Goal: Check status: Check status

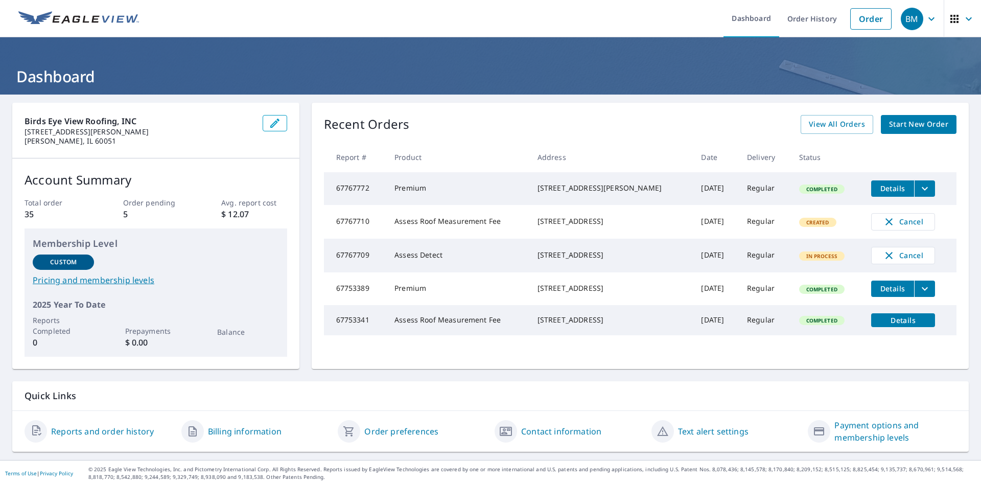
scroll to position [3, 0]
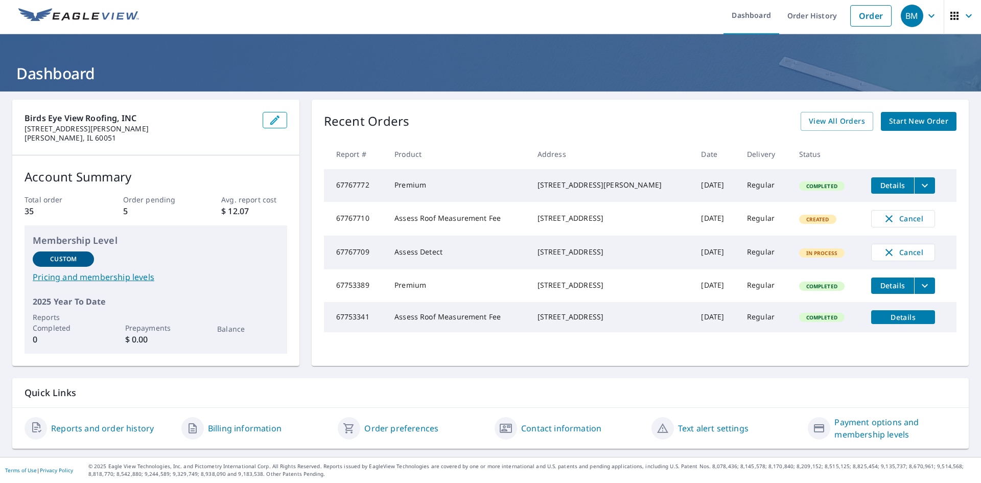
click at [103, 430] on link "Reports and order history" at bounding box center [102, 428] width 103 height 12
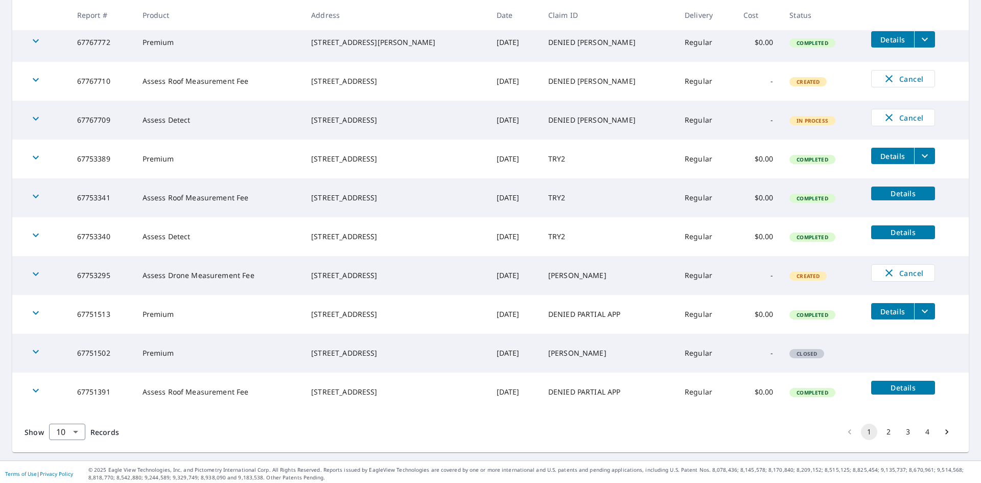
scroll to position [207, 0]
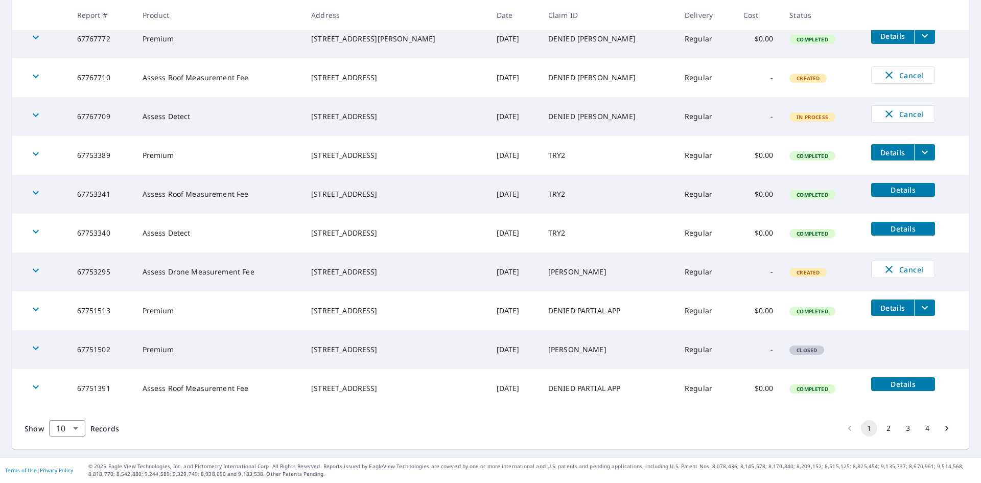
click at [889, 224] on span "Details" at bounding box center [904, 229] width 52 height 10
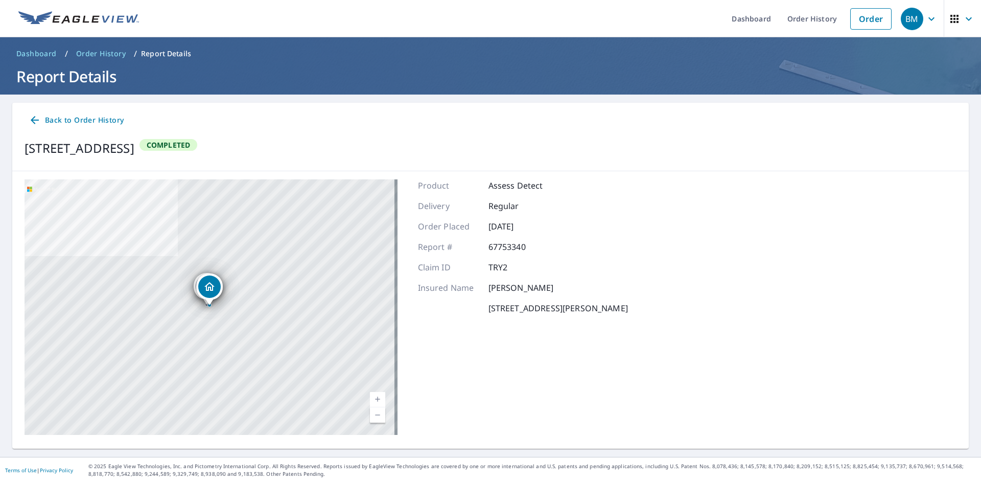
click at [206, 290] on icon "Dropped pin, building 1, Residential property, 5614 Dakota Rdg Johnsburg, IL 60…" at bounding box center [209, 287] width 12 height 12
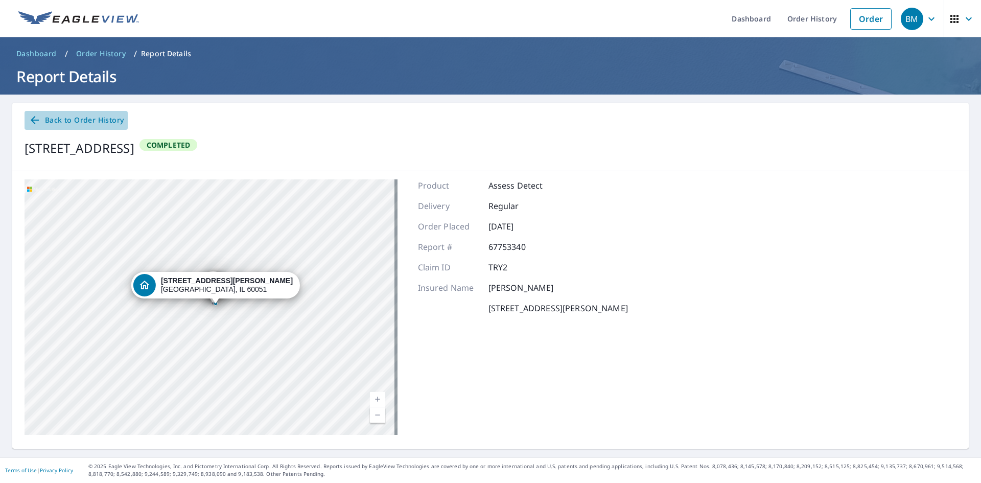
click at [36, 121] on icon at bounding box center [35, 120] width 12 height 12
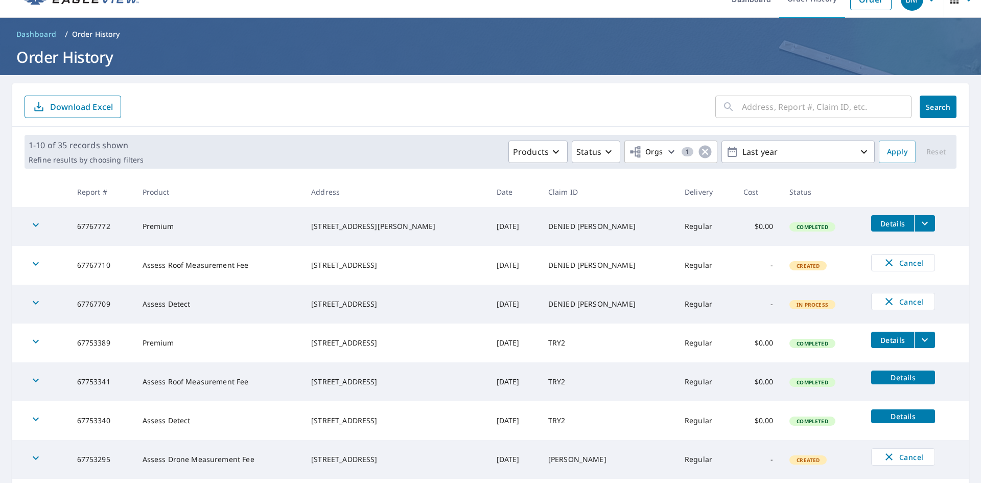
scroll to position [207, 0]
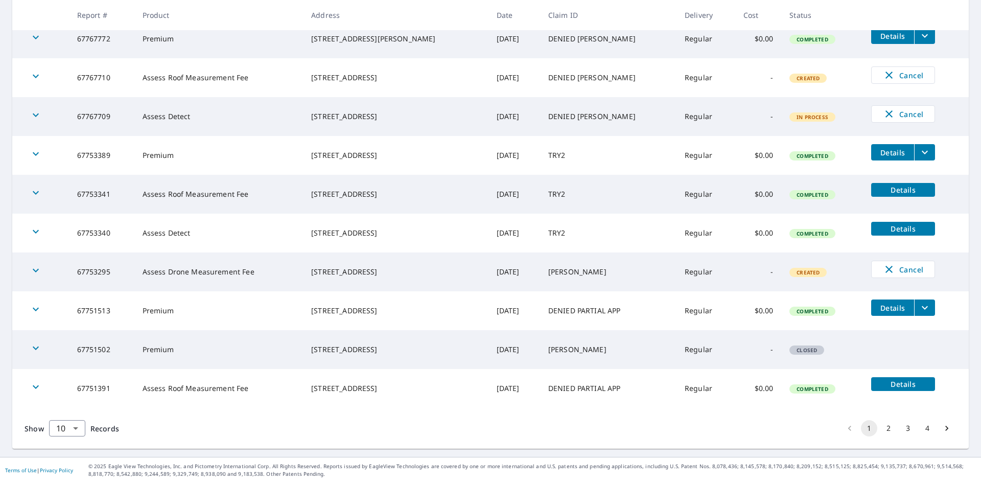
click at [882, 189] on span "Details" at bounding box center [904, 190] width 52 height 10
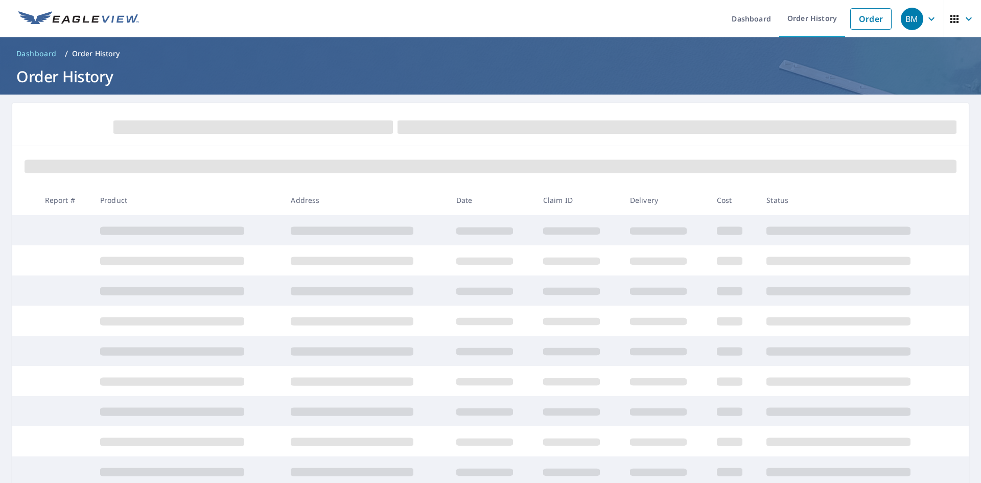
click at [97, 55] on p "Order History" at bounding box center [96, 54] width 48 height 10
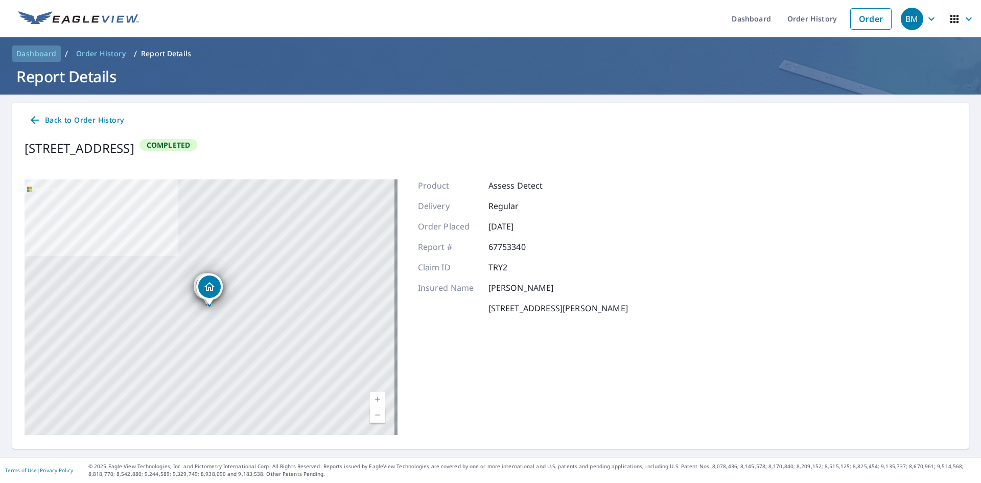
click at [47, 53] on span "Dashboard" at bounding box center [36, 54] width 40 height 10
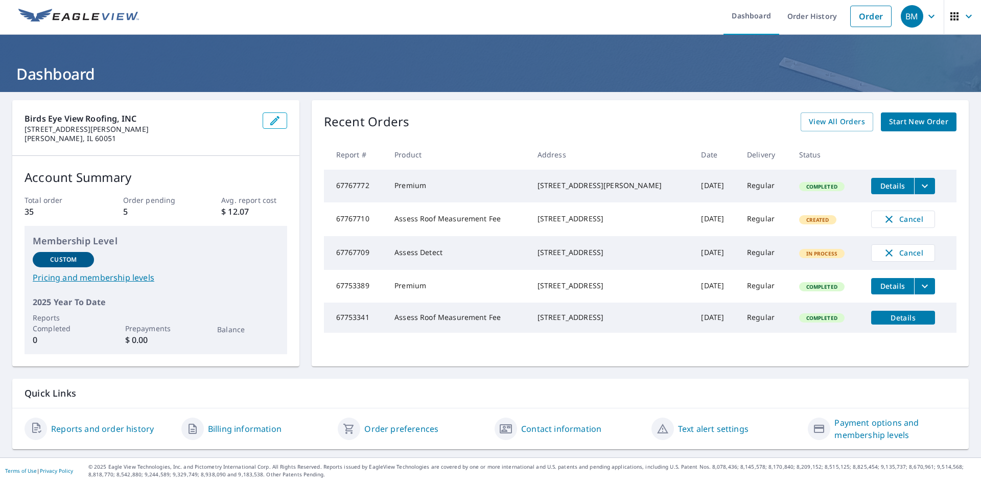
scroll to position [3, 0]
click at [427, 263] on td "Assess Detect" at bounding box center [457, 253] width 143 height 34
click at [821, 120] on span "View All Orders" at bounding box center [837, 121] width 56 height 13
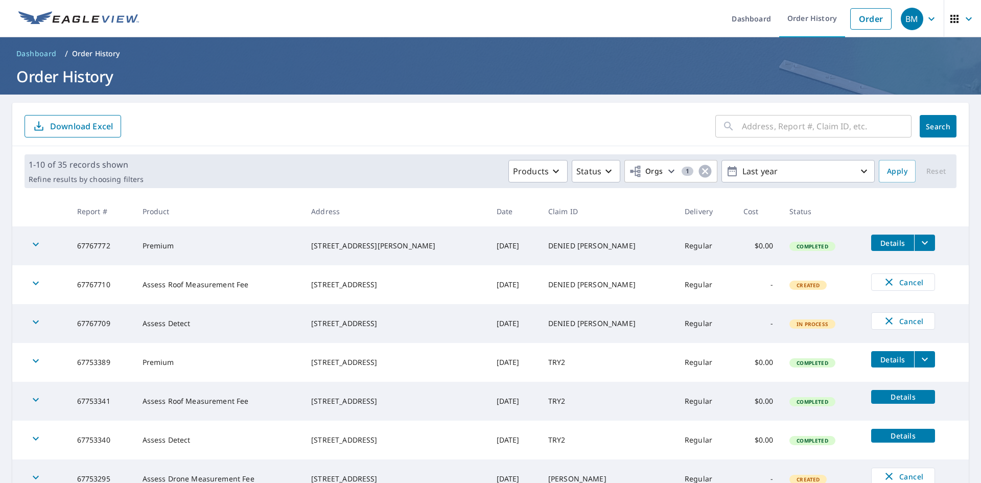
scroll to position [188, 0]
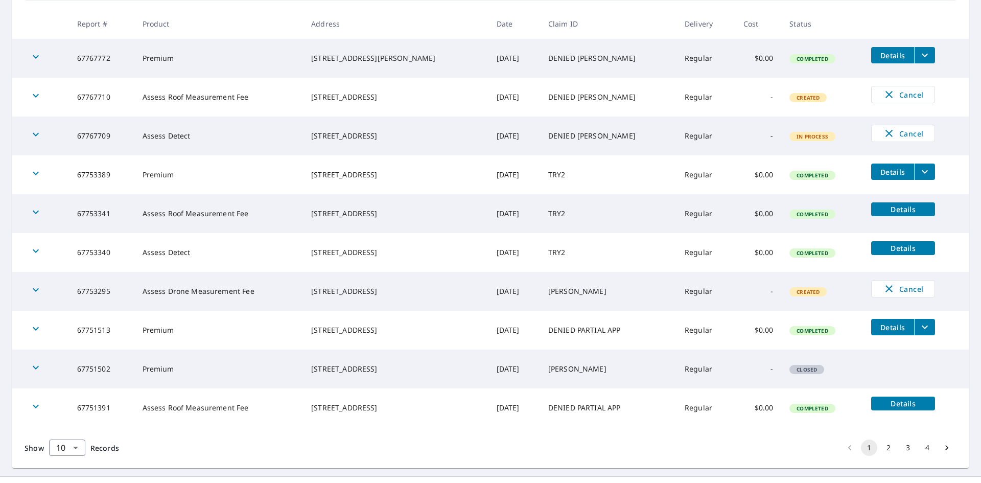
click at [881, 401] on span "Details" at bounding box center [904, 404] width 52 height 10
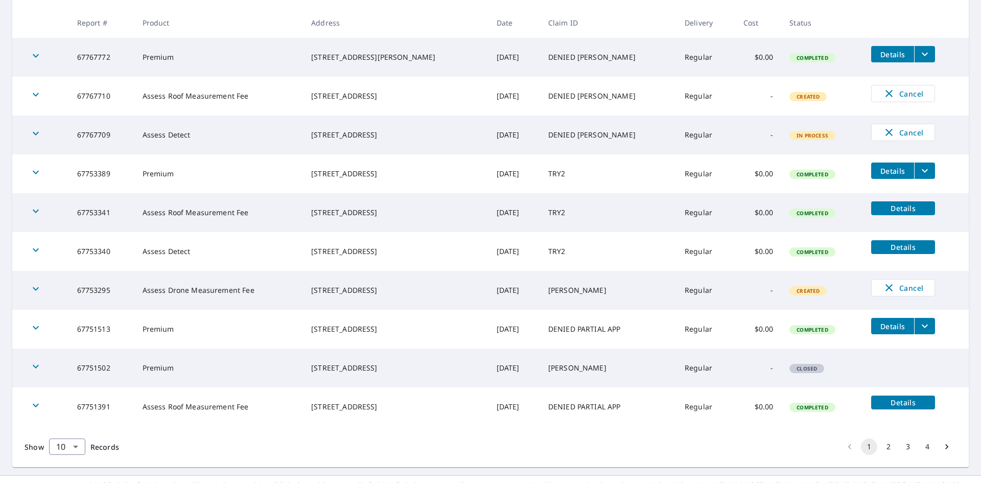
scroll to position [207, 0]
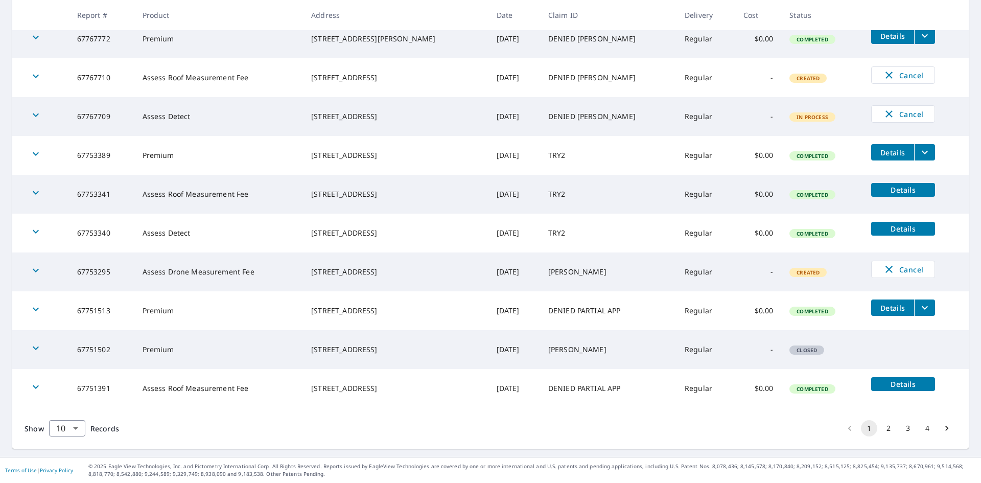
click at [174, 232] on td "Assess Detect" at bounding box center [218, 233] width 169 height 39
click at [28, 234] on div "button" at bounding box center [36, 233] width 22 height 22
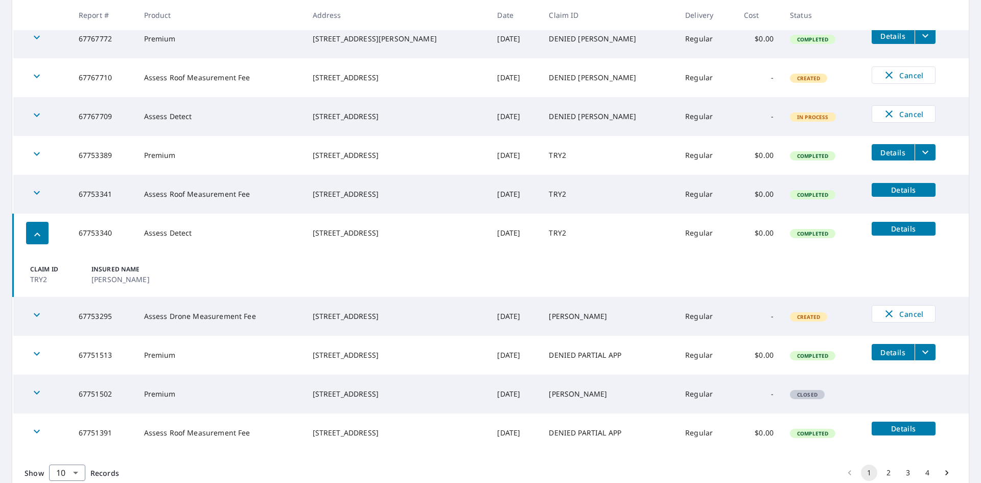
click at [50, 271] on p "Claim ID" at bounding box center [58, 269] width 57 height 9
click at [35, 312] on icon "button" at bounding box center [37, 315] width 12 height 12
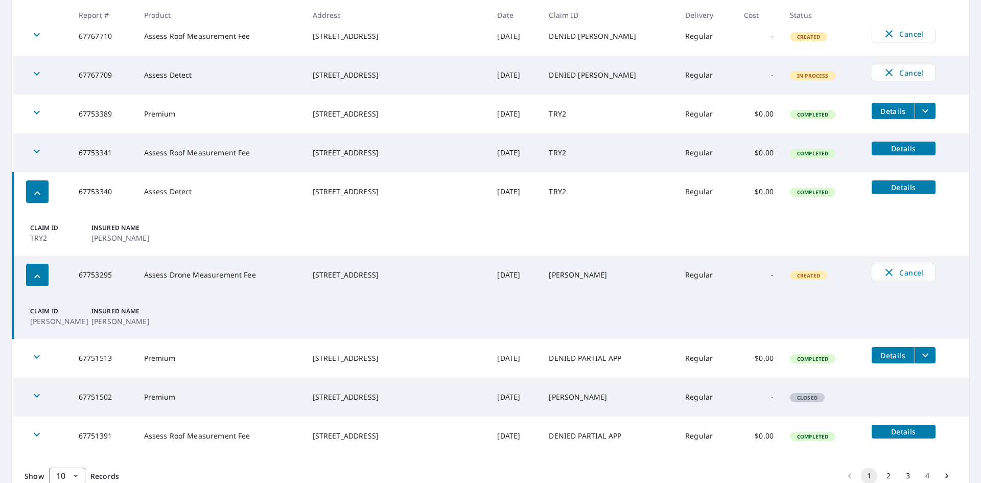
scroll to position [296, 0]
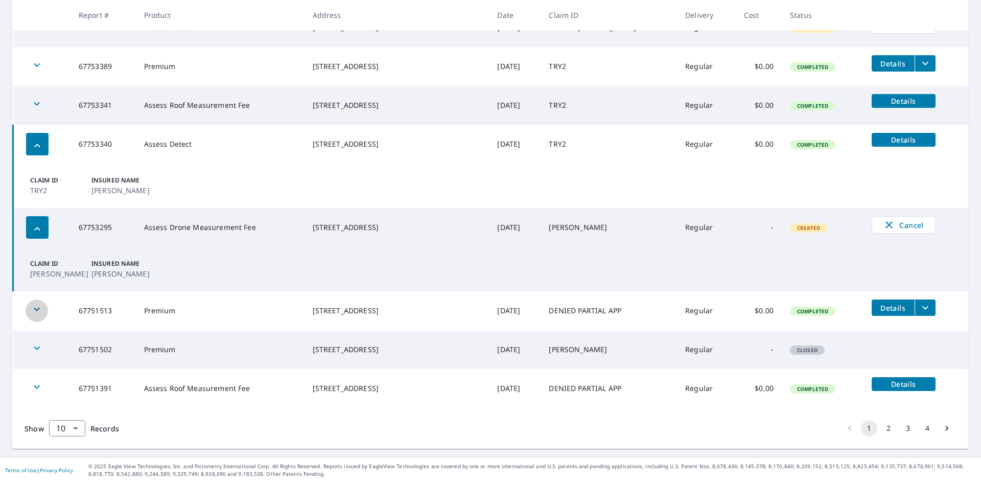
click at [38, 310] on icon "button" at bounding box center [37, 309] width 12 height 12
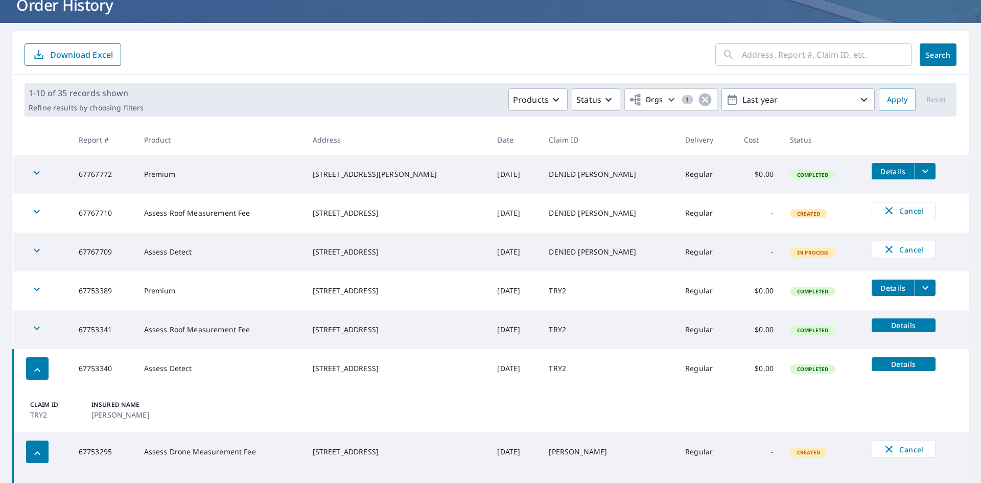
scroll to position [0, 0]
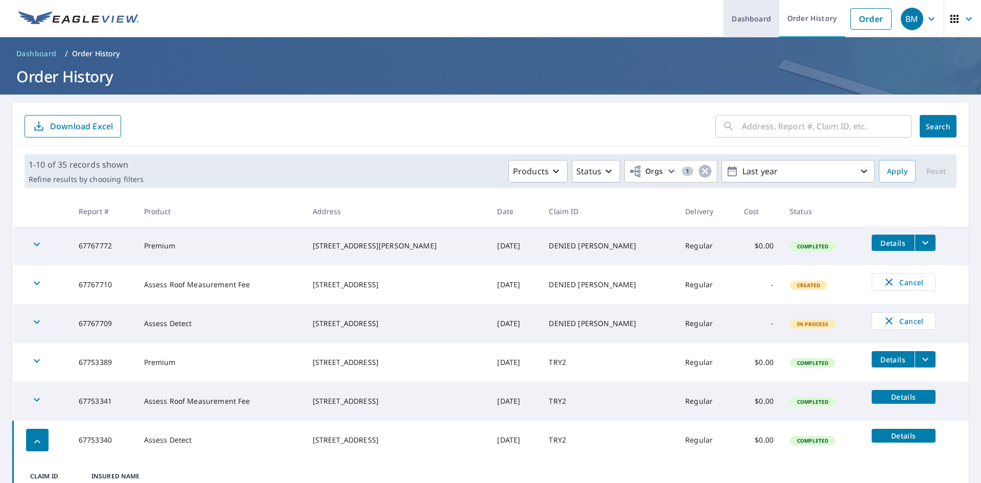
click at [758, 17] on link "Dashboard" at bounding box center [752, 18] width 56 height 37
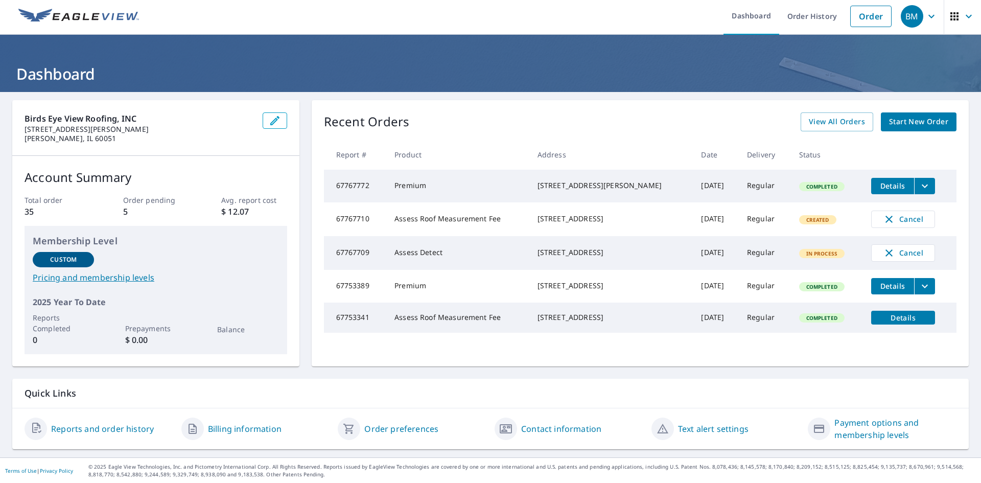
scroll to position [3, 0]
click at [834, 123] on span "View All Orders" at bounding box center [837, 121] width 56 height 13
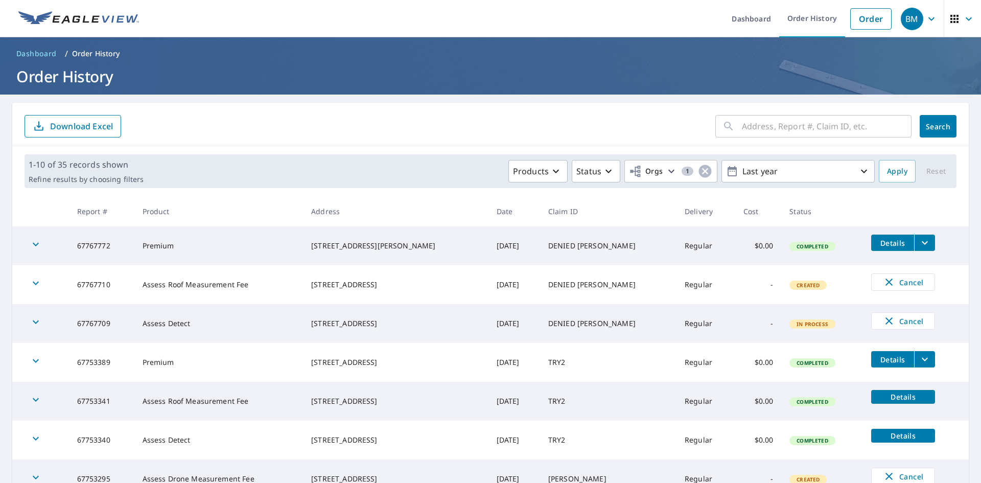
scroll to position [188, 0]
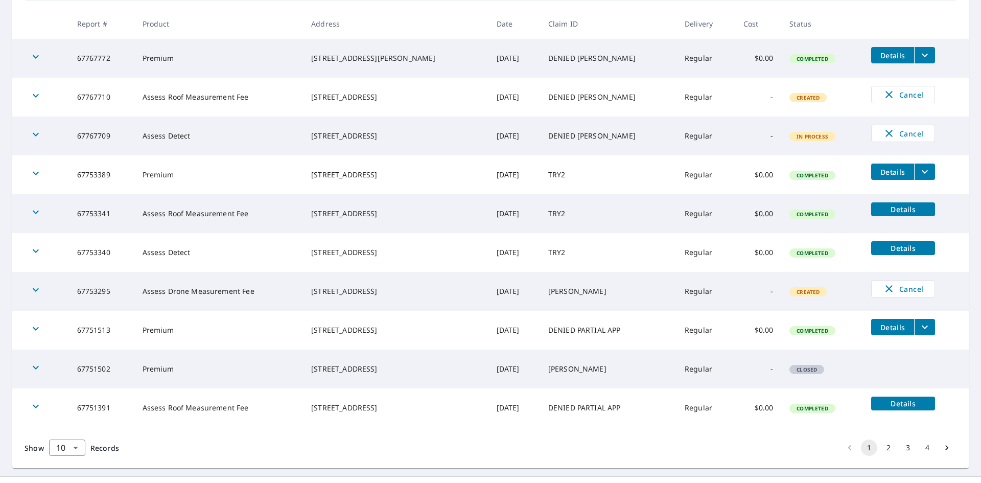
click at [218, 260] on td "Assess Detect" at bounding box center [218, 252] width 169 height 39
drag, startPoint x: 218, startPoint y: 260, endPoint x: 233, endPoint y: 257, distance: 15.1
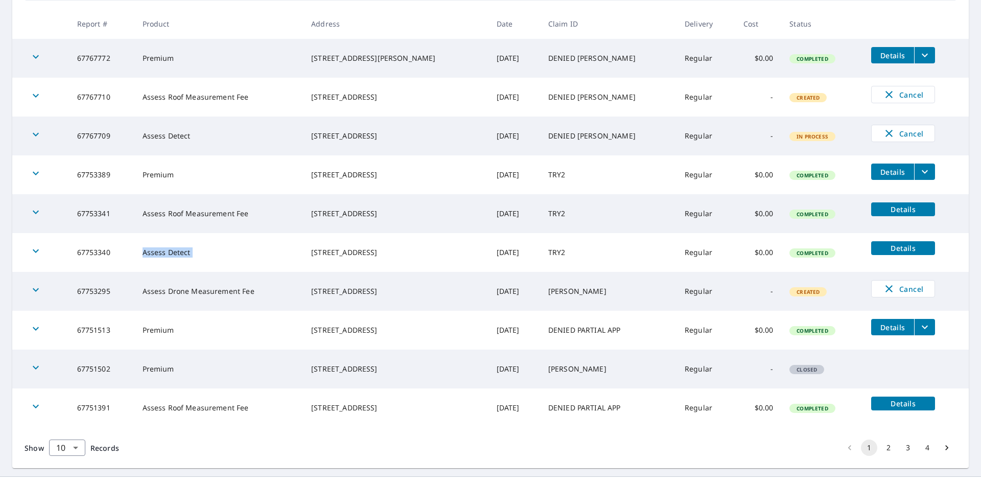
click at [219, 260] on td "Assess Detect" at bounding box center [218, 252] width 169 height 39
click at [562, 255] on td "TRY2" at bounding box center [608, 252] width 136 height 39
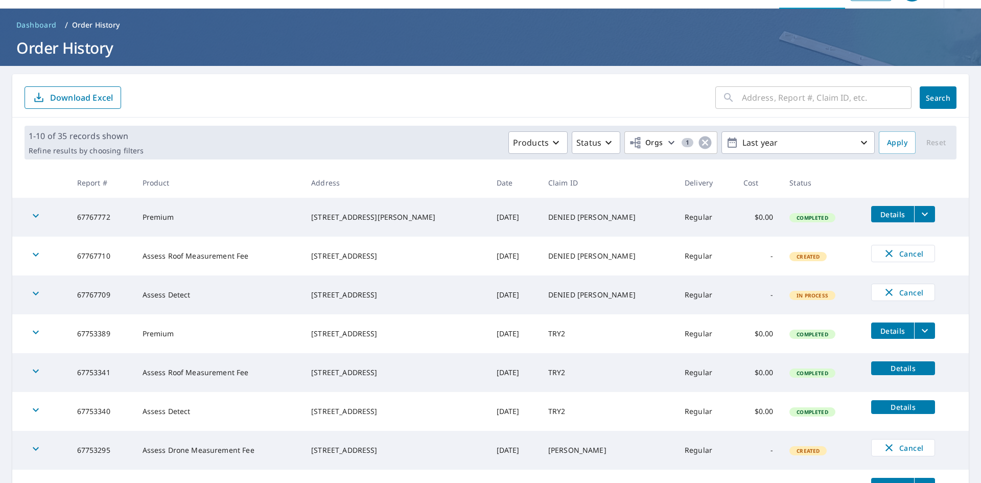
scroll to position [0, 0]
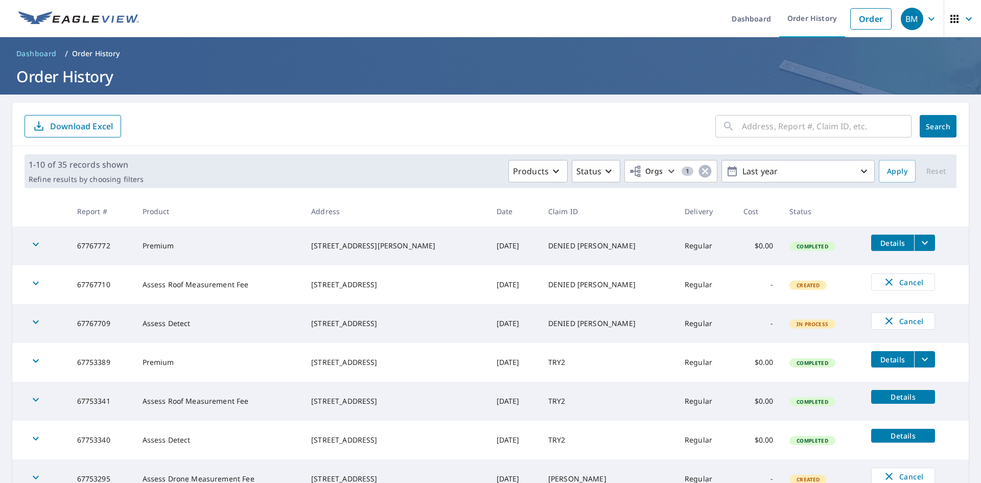
click at [929, 16] on icon "button" at bounding box center [932, 19] width 12 height 12
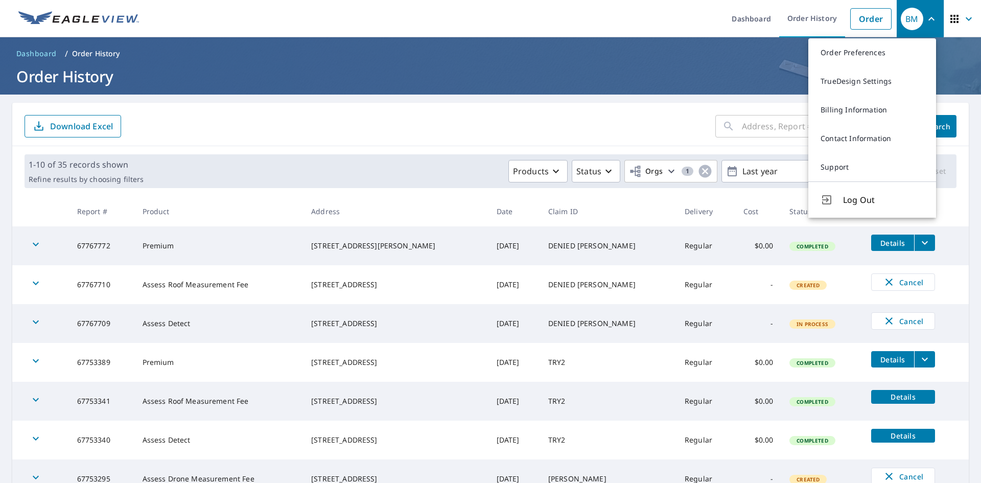
click at [952, 20] on icon "button" at bounding box center [955, 19] width 12 height 12
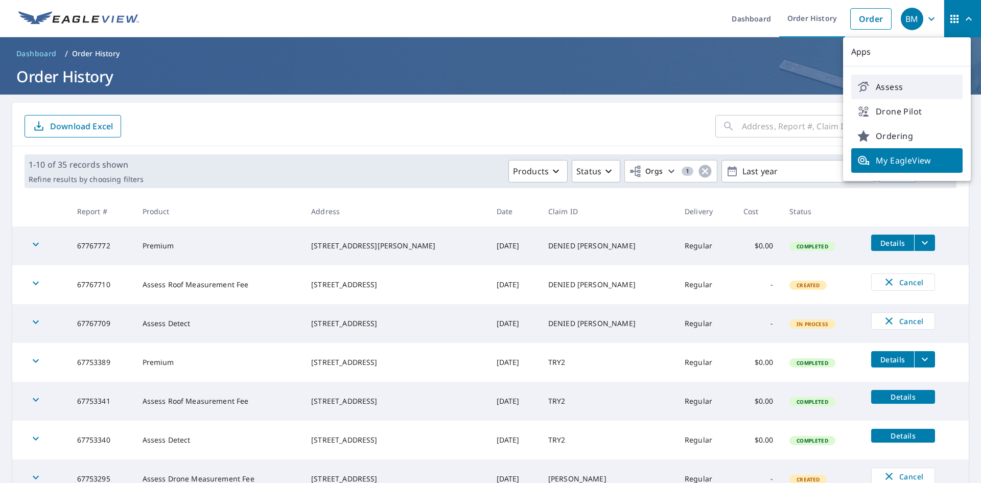
click at [912, 87] on span "Assess" at bounding box center [907, 87] width 99 height 12
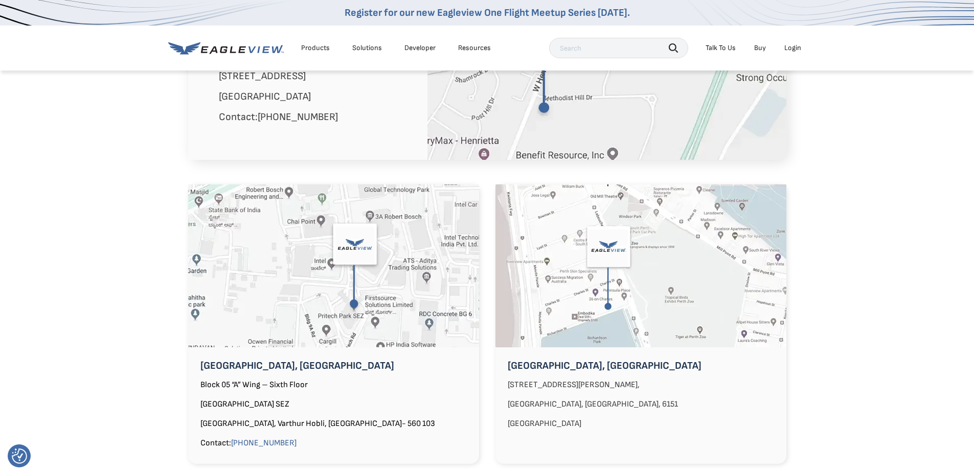
scroll to position [562, 0]
